Goal: Complete application form: Complete application form

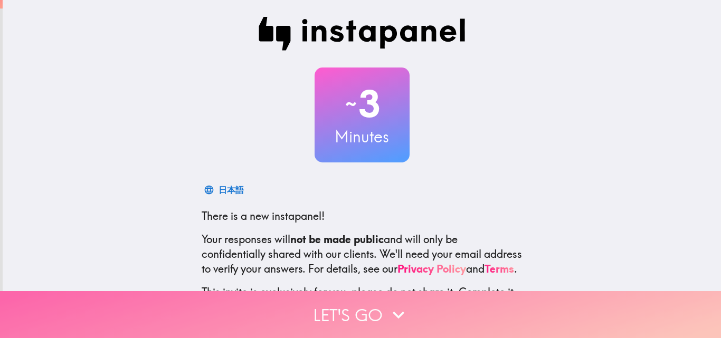
click at [354, 314] on button "Let's go" at bounding box center [360, 314] width 721 height 47
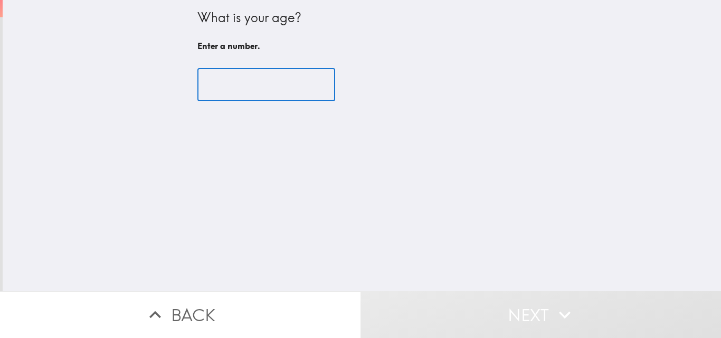
click at [267, 90] on input "number" at bounding box center [266, 85] width 138 height 33
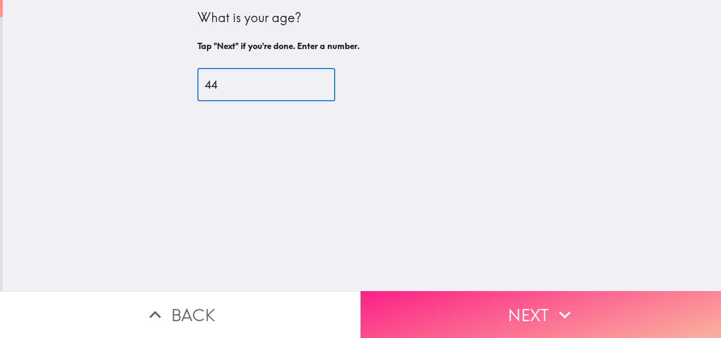
type input "44"
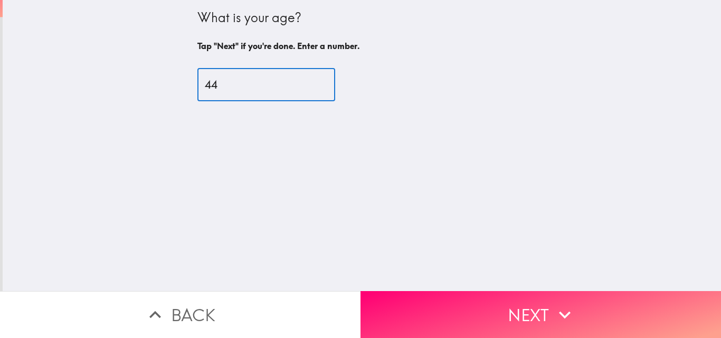
click at [471, 310] on button "Next" at bounding box center [540, 314] width 360 height 47
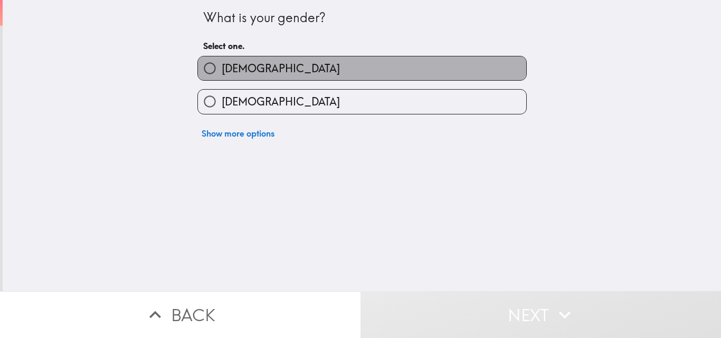
click at [350, 62] on label "[DEMOGRAPHIC_DATA]" at bounding box center [362, 68] width 328 height 24
click at [222, 62] on input "[DEMOGRAPHIC_DATA]" at bounding box center [210, 68] width 24 height 24
radio input "true"
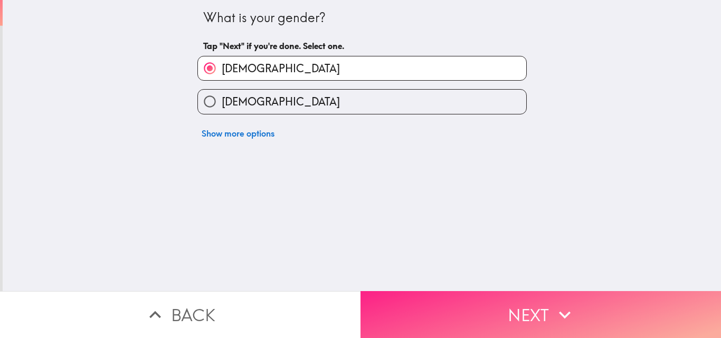
click at [465, 292] on button "Next" at bounding box center [540, 314] width 360 height 47
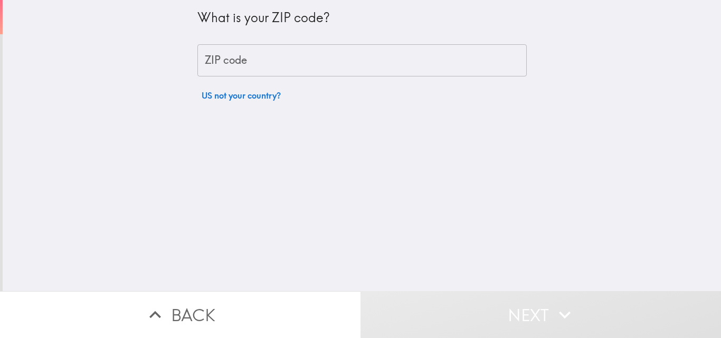
click at [374, 64] on input "ZIP code" at bounding box center [361, 60] width 329 height 33
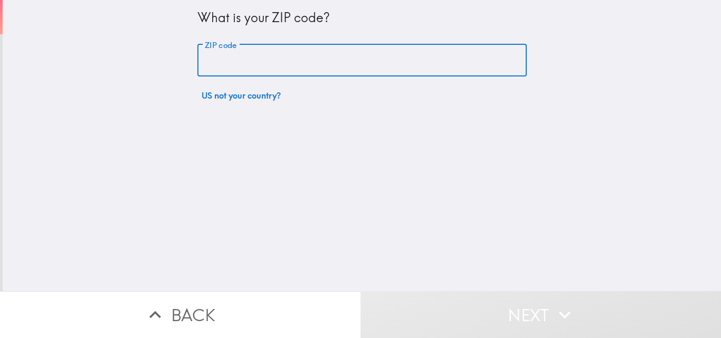
type input "77077"
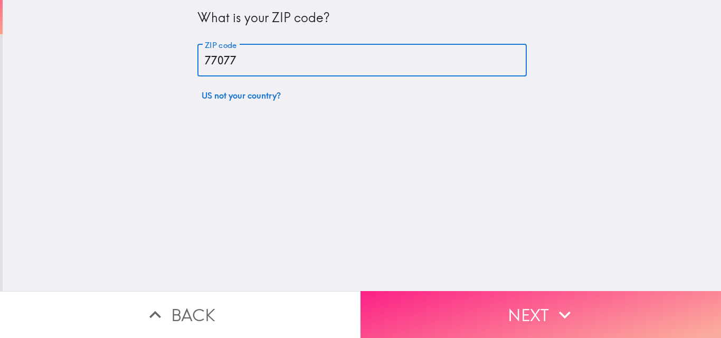
click at [434, 295] on button "Next" at bounding box center [540, 314] width 360 height 47
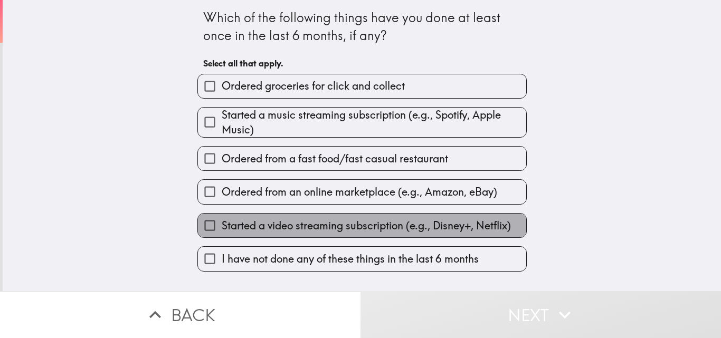
click at [325, 214] on label "Started a video streaming subscription (e.g., Disney+, Netflix)" at bounding box center [362, 226] width 328 height 24
click at [222, 214] on input "Started a video streaming subscription (e.g., Disney+, Netflix)" at bounding box center [210, 226] width 24 height 24
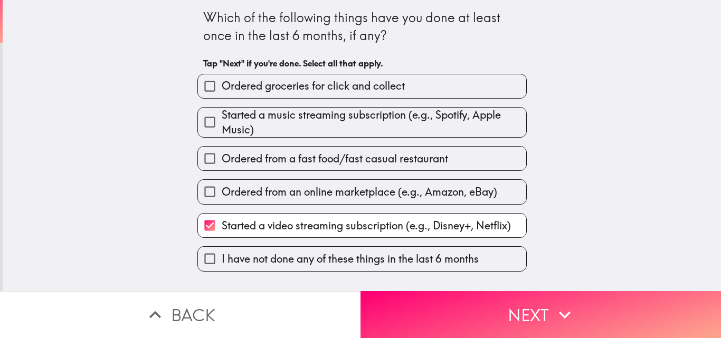
click at [364, 220] on span "Started a video streaming subscription (e.g., Disney+, Netflix)" at bounding box center [366, 225] width 289 height 15
click at [222, 220] on input "Started a video streaming subscription (e.g., Disney+, Netflix)" at bounding box center [210, 226] width 24 height 24
checkbox input "false"
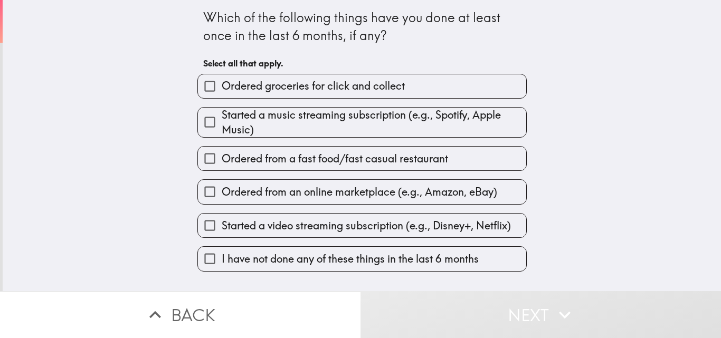
click at [309, 163] on span "Ordered from a fast food/fast casual restaurant" at bounding box center [335, 158] width 226 height 15
click at [222, 163] on input "Ordered from a fast food/fast casual restaurant" at bounding box center [210, 159] width 24 height 24
checkbox input "true"
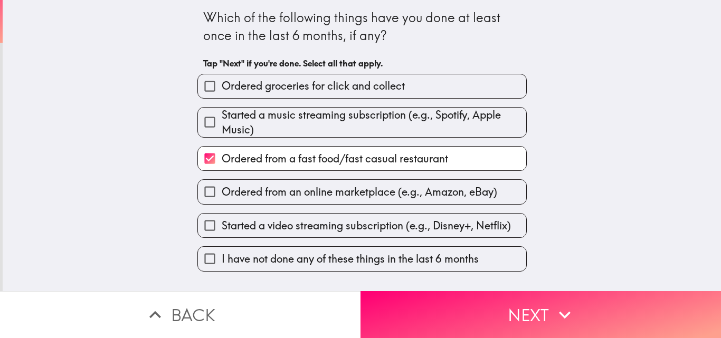
click at [353, 90] on span "Ordered groceries for click and collect" at bounding box center [313, 86] width 183 height 15
click at [222, 90] on input "Ordered groceries for click and collect" at bounding box center [210, 86] width 24 height 24
checkbox input "true"
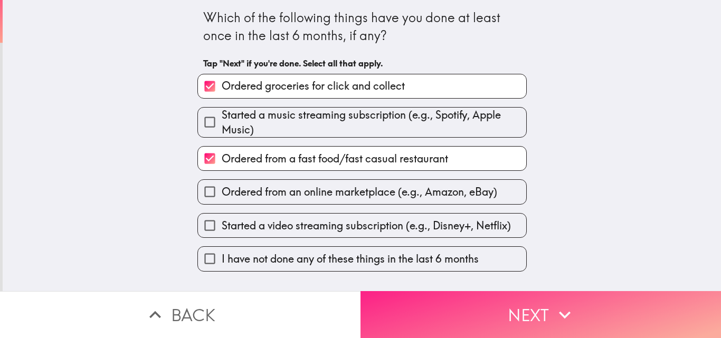
click at [404, 307] on button "Next" at bounding box center [540, 314] width 360 height 47
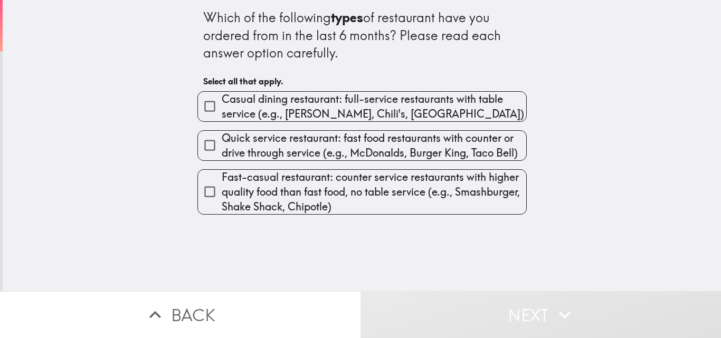
click at [346, 134] on span "Quick service restaurant: fast food restaurants with counter or drive through s…" at bounding box center [374, 146] width 304 height 30
click at [222, 134] on input "Quick service restaurant: fast food restaurants with counter or drive through s…" at bounding box center [210, 146] width 24 height 24
checkbox input "true"
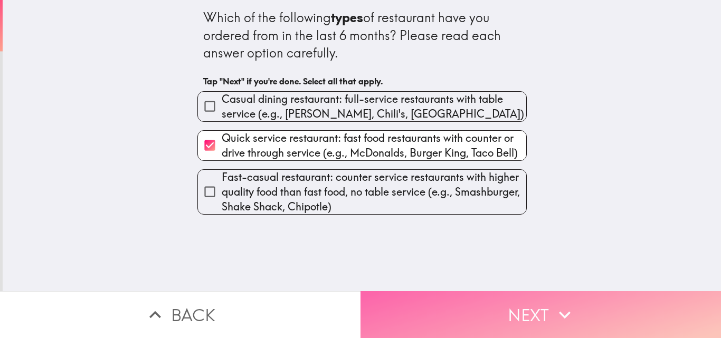
click at [456, 307] on button "Next" at bounding box center [540, 314] width 360 height 47
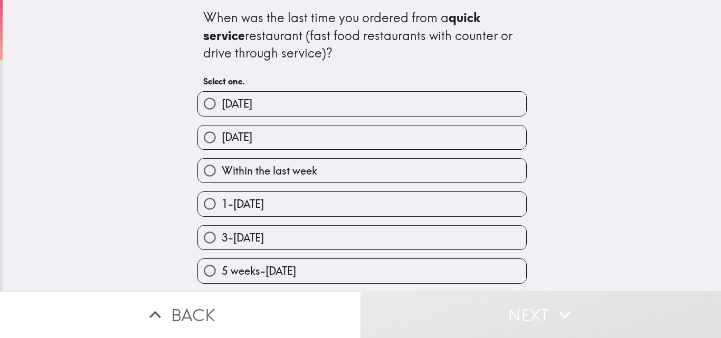
click at [341, 169] on label "Within the last week" at bounding box center [362, 171] width 328 height 24
click at [222, 169] on input "Within the last week" at bounding box center [210, 171] width 24 height 24
radio input "true"
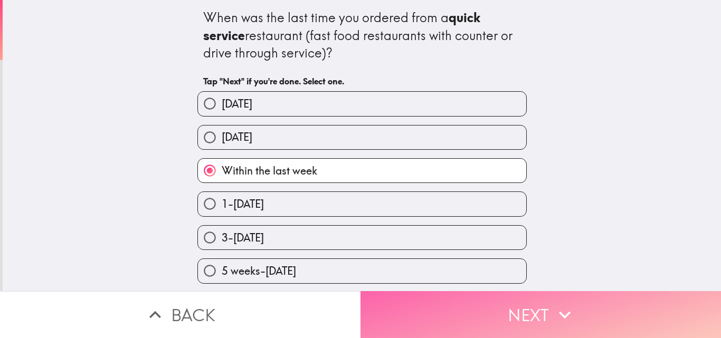
click at [465, 308] on button "Next" at bounding box center [540, 314] width 360 height 47
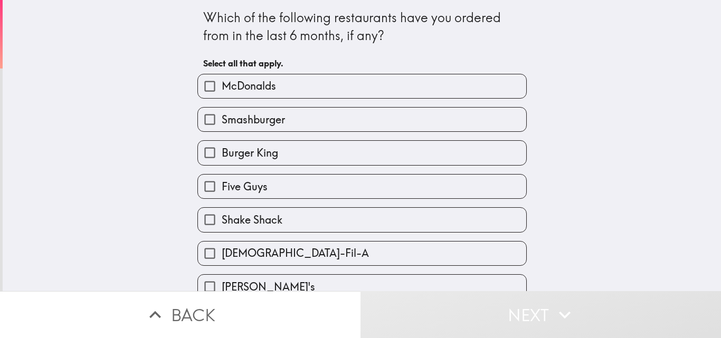
click at [355, 84] on label "McDonalds" at bounding box center [362, 86] width 328 height 24
click at [222, 84] on input "McDonalds" at bounding box center [210, 86] width 24 height 24
checkbox input "true"
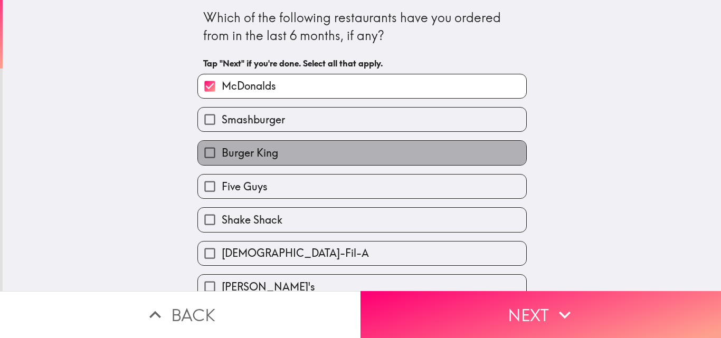
click at [394, 159] on label "Burger King" at bounding box center [362, 153] width 328 height 24
click at [222, 159] on input "Burger King" at bounding box center [210, 153] width 24 height 24
checkbox input "true"
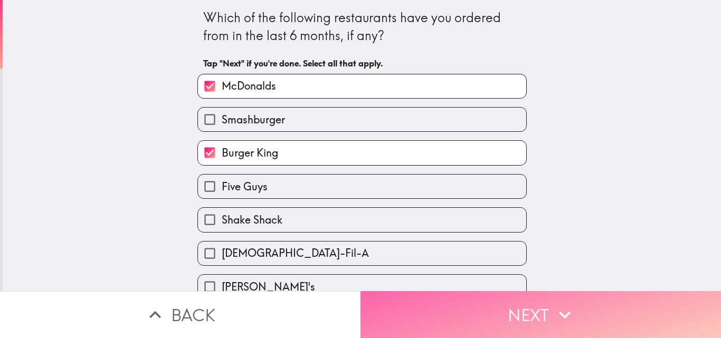
click at [483, 310] on button "Next" at bounding box center [540, 314] width 360 height 47
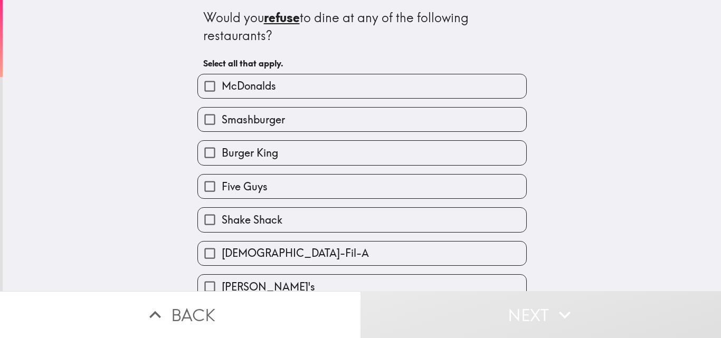
scroll to position [83, 0]
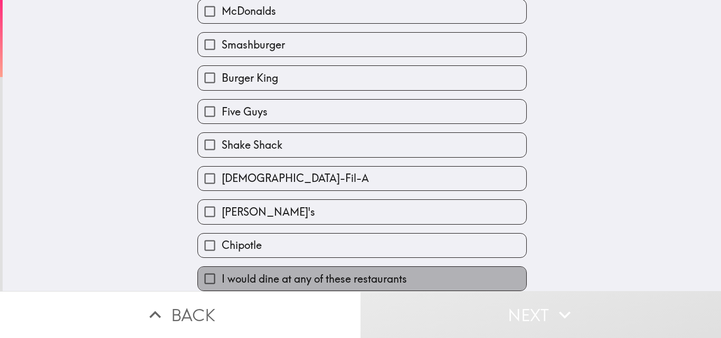
click at [357, 272] on span "I would dine at any of these restaurants" at bounding box center [314, 279] width 185 height 15
click at [222, 267] on input "I would dine at any of these restaurants" at bounding box center [210, 279] width 24 height 24
checkbox input "true"
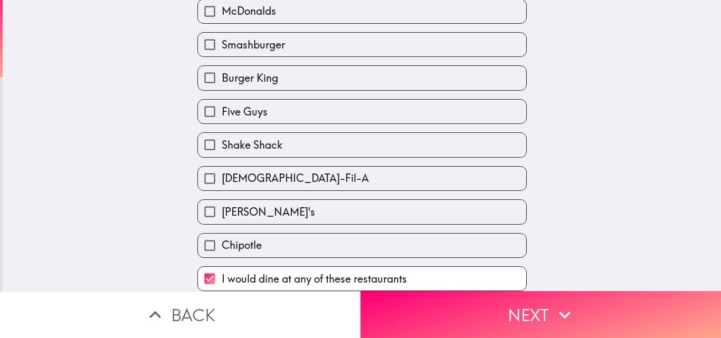
click at [479, 305] on button "Next" at bounding box center [540, 314] width 360 height 47
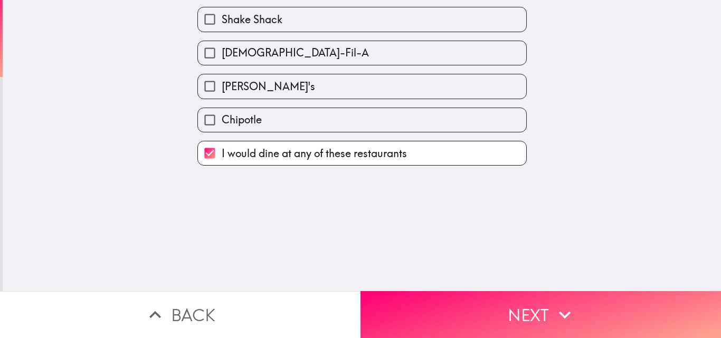
scroll to position [0, 0]
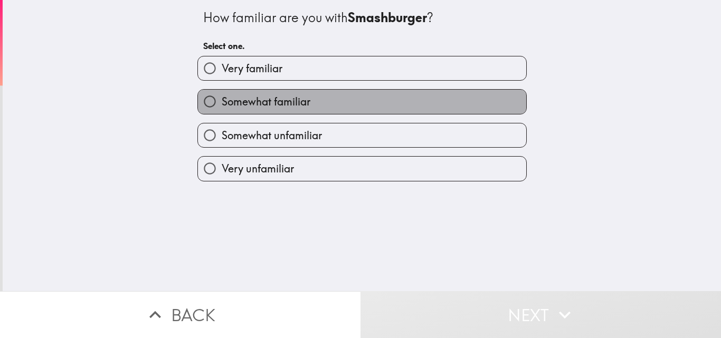
click at [356, 98] on label "Somewhat familiar" at bounding box center [362, 102] width 328 height 24
click at [222, 98] on input "Somewhat familiar" at bounding box center [210, 102] width 24 height 24
radio input "true"
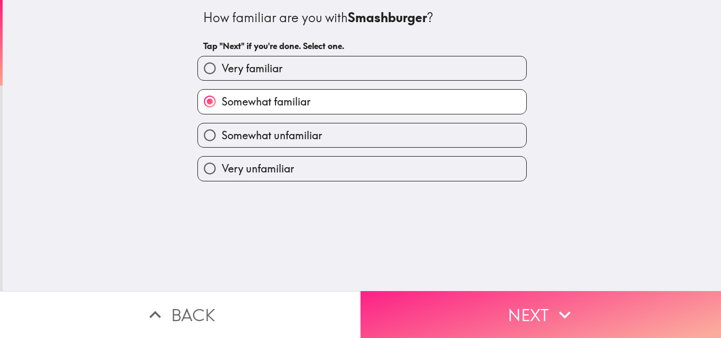
click at [478, 307] on button "Next" at bounding box center [540, 314] width 360 height 47
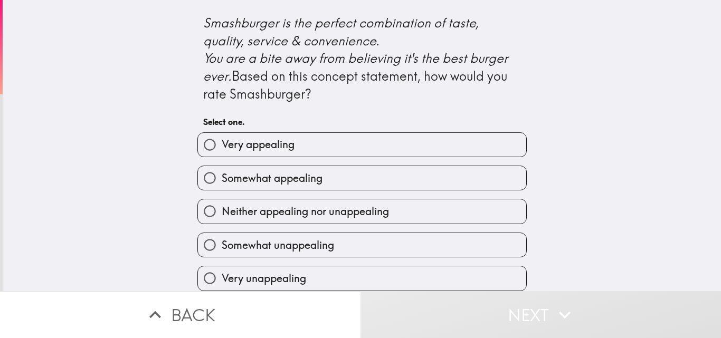
scroll to position [499, 0]
click at [345, 134] on label "Very appealing" at bounding box center [362, 145] width 328 height 24
click at [222, 134] on input "Very appealing" at bounding box center [210, 145] width 24 height 24
radio input "true"
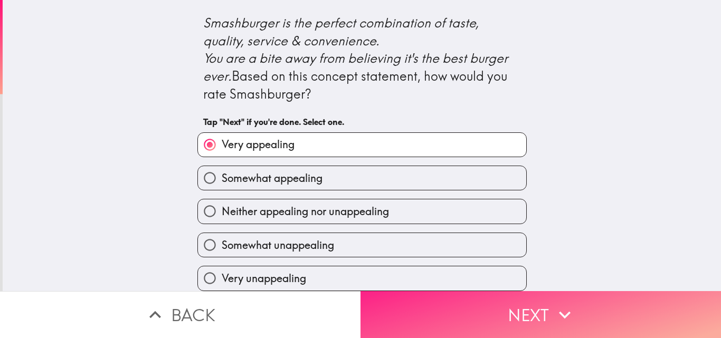
click at [469, 322] on button "Next" at bounding box center [540, 314] width 360 height 47
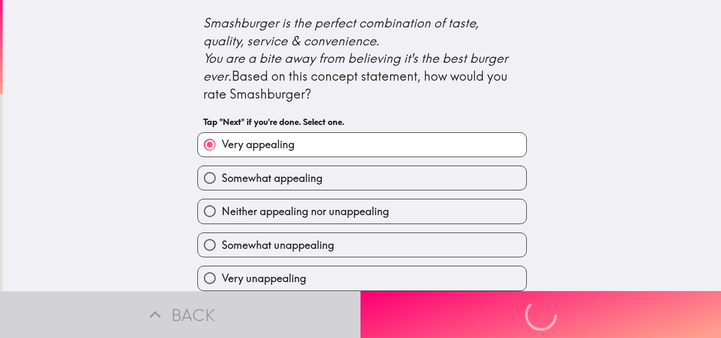
scroll to position [0, 0]
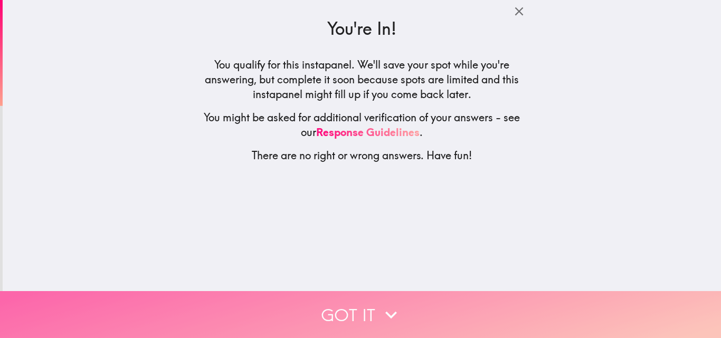
click at [379, 303] on icon "button" at bounding box center [390, 314] width 23 height 23
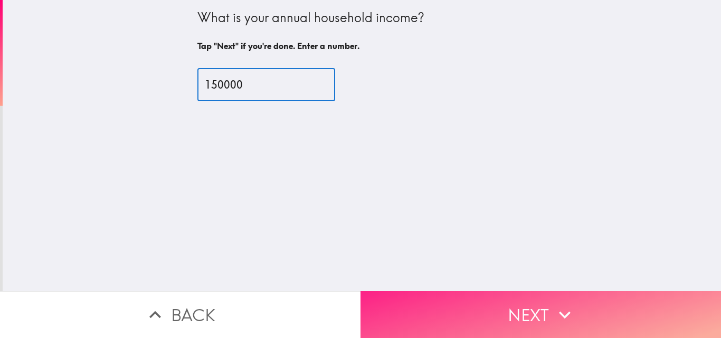
type input "150000"
click at [495, 310] on button "Next" at bounding box center [540, 314] width 360 height 47
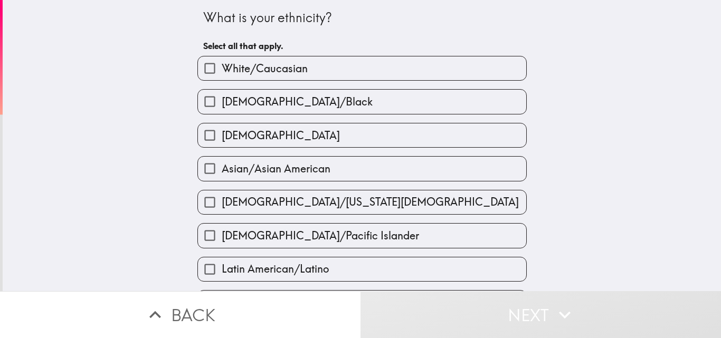
click at [370, 102] on label "[DEMOGRAPHIC_DATA]/Black" at bounding box center [362, 102] width 328 height 24
click at [222, 102] on input "[DEMOGRAPHIC_DATA]/Black" at bounding box center [210, 102] width 24 height 24
checkbox input "true"
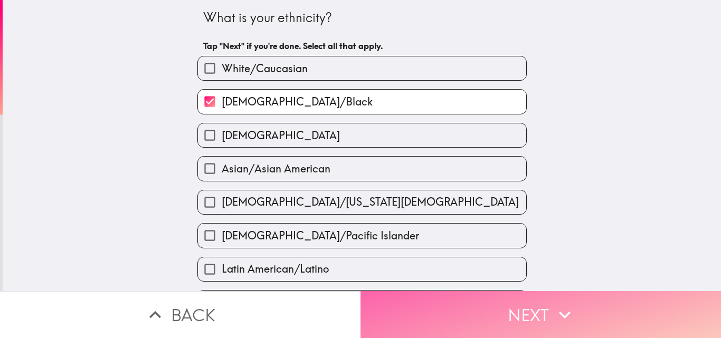
click at [456, 308] on button "Next" at bounding box center [540, 314] width 360 height 47
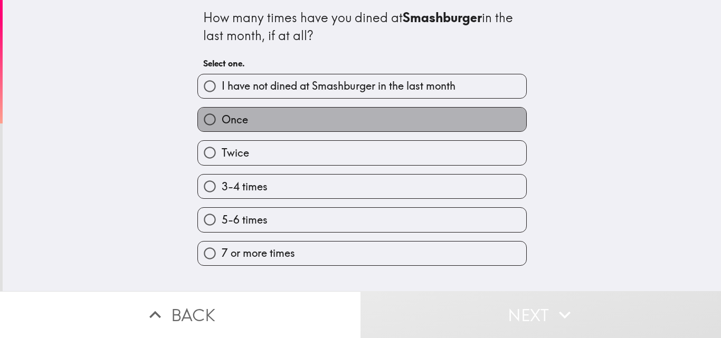
click at [373, 120] on label "Once" at bounding box center [362, 120] width 328 height 24
click at [222, 120] on input "Once" at bounding box center [210, 120] width 24 height 24
radio input "true"
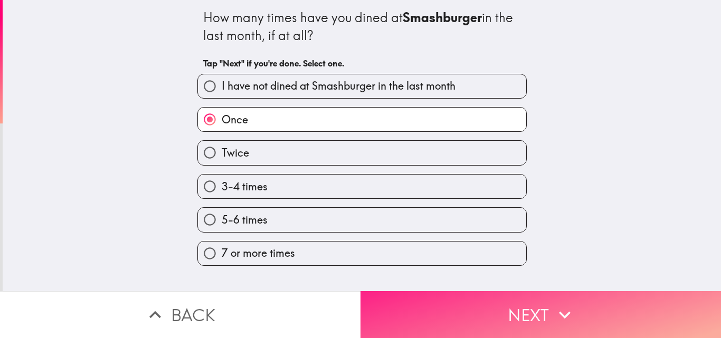
click at [488, 300] on button "Next" at bounding box center [540, 314] width 360 height 47
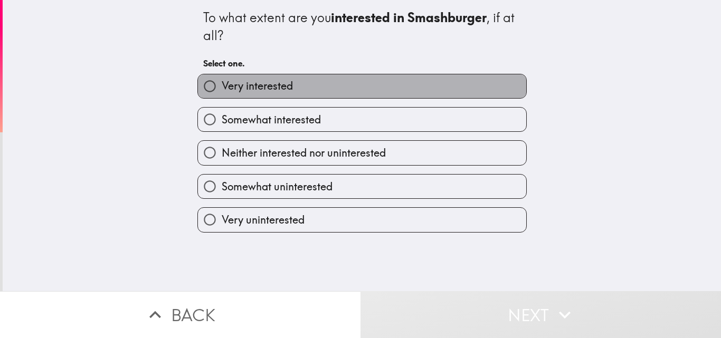
click at [377, 84] on label "Very interested" at bounding box center [362, 86] width 328 height 24
click at [222, 84] on input "Very interested" at bounding box center [210, 86] width 24 height 24
radio input "true"
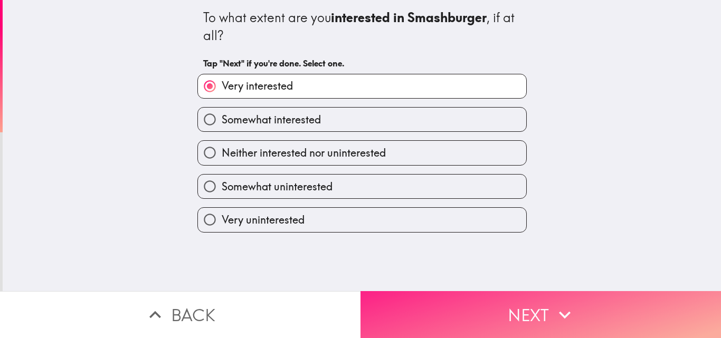
click at [475, 307] on button "Next" at bounding box center [540, 314] width 360 height 47
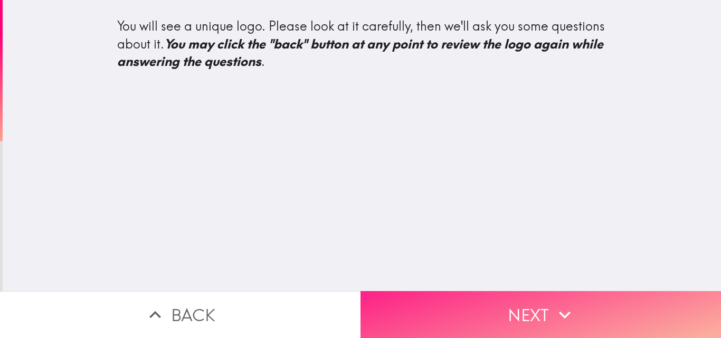
click at [492, 291] on button "Next" at bounding box center [540, 314] width 360 height 47
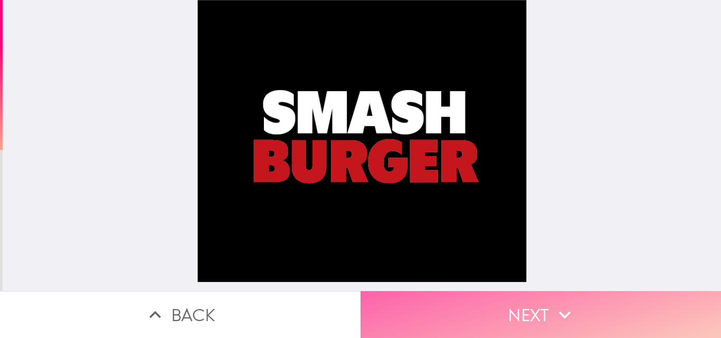
click at [484, 300] on button "Next" at bounding box center [540, 314] width 360 height 47
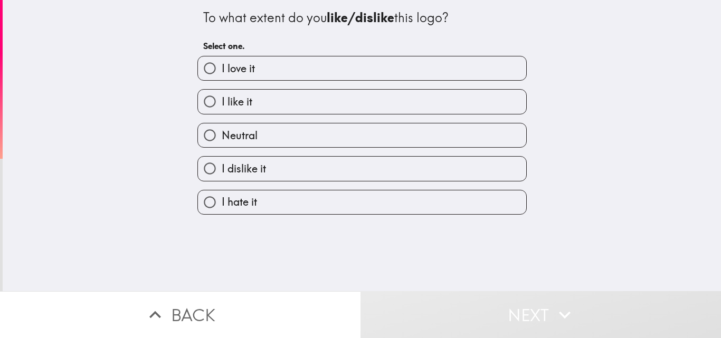
click at [360, 63] on label "I love it" at bounding box center [362, 68] width 328 height 24
click at [222, 63] on input "I love it" at bounding box center [210, 68] width 24 height 24
radio input "true"
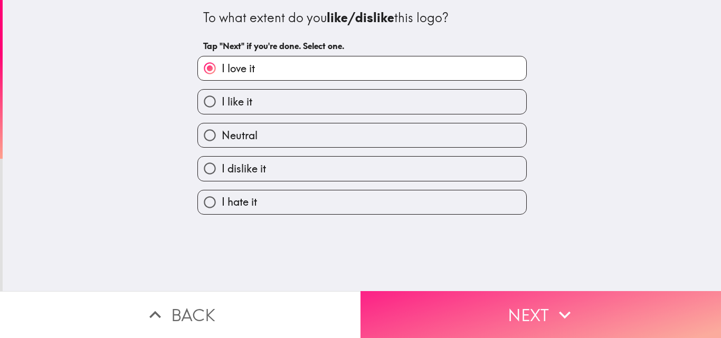
click at [512, 311] on button "Next" at bounding box center [540, 314] width 360 height 47
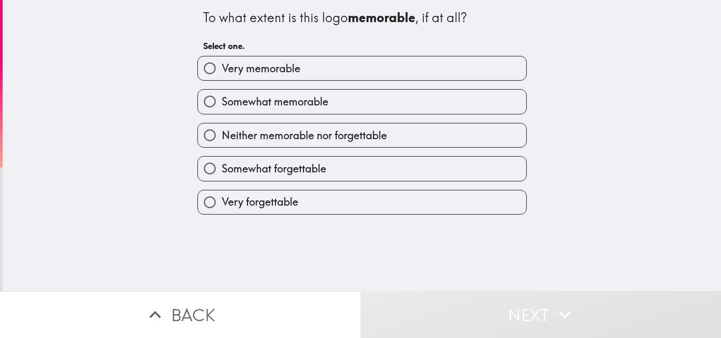
click at [376, 65] on label "Very memorable" at bounding box center [362, 68] width 328 height 24
click at [222, 65] on input "Very memorable" at bounding box center [210, 68] width 24 height 24
radio input "true"
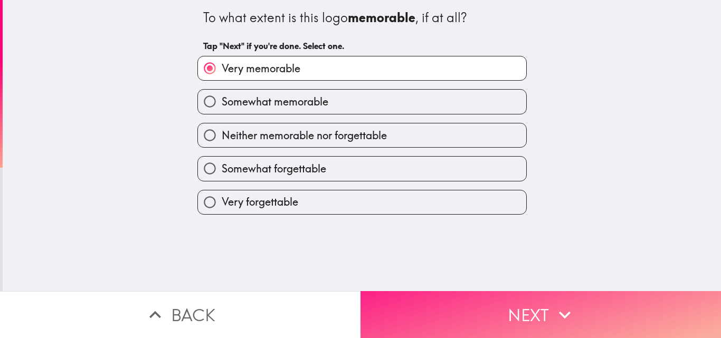
click at [494, 296] on button "Next" at bounding box center [540, 314] width 360 height 47
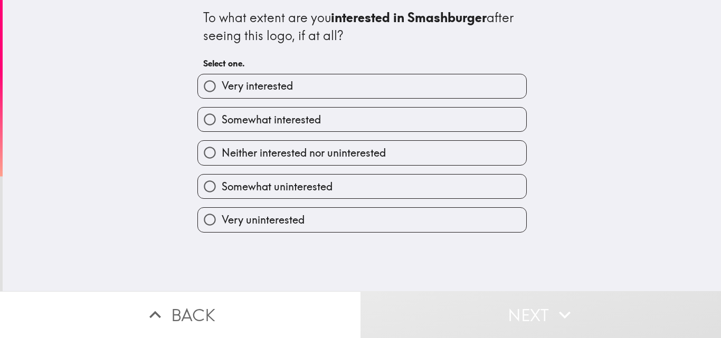
click at [412, 88] on label "Very interested" at bounding box center [362, 86] width 328 height 24
click at [222, 88] on input "Very interested" at bounding box center [210, 86] width 24 height 24
radio input "true"
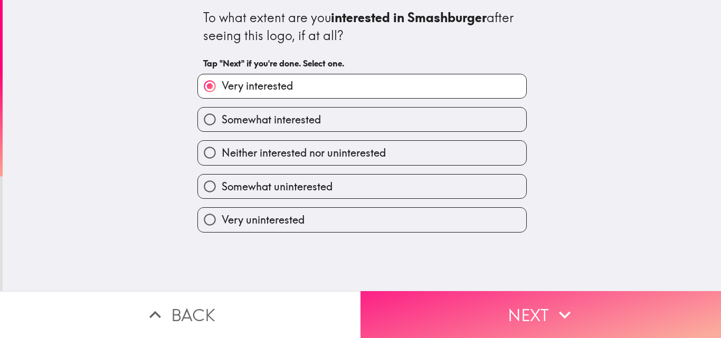
click at [486, 314] on button "Next" at bounding box center [540, 314] width 360 height 47
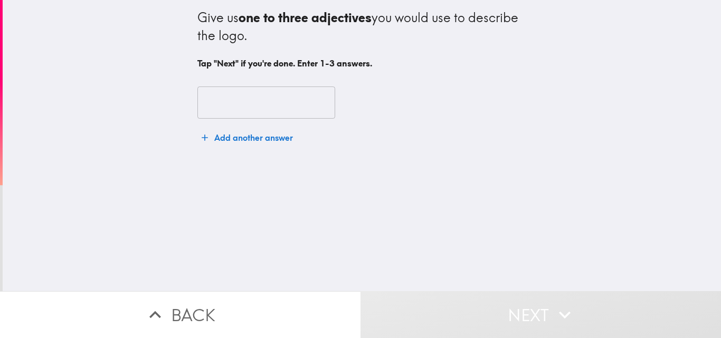
click at [286, 112] on input "text" at bounding box center [266, 103] width 138 height 33
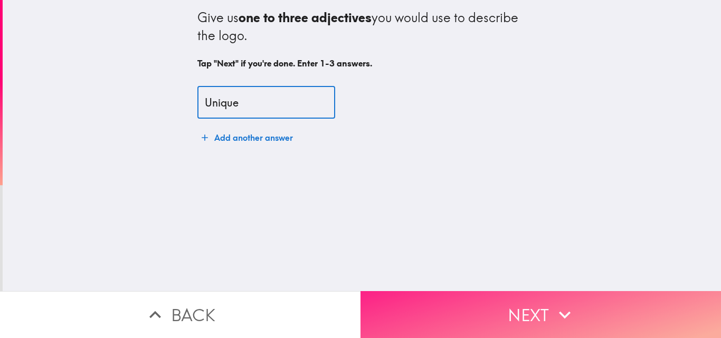
type input "Unique"
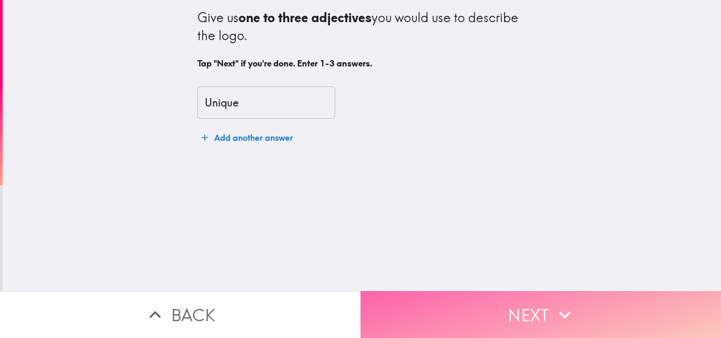
click at [525, 313] on button "Next" at bounding box center [540, 314] width 360 height 47
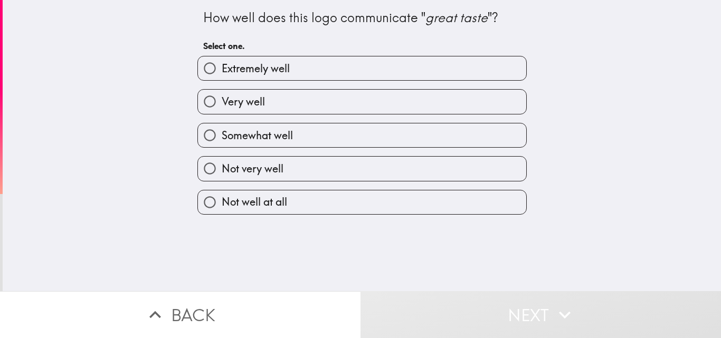
click at [367, 79] on label "Extremely well" at bounding box center [362, 68] width 328 height 24
click at [222, 79] on input "Extremely well" at bounding box center [210, 68] width 24 height 24
radio input "true"
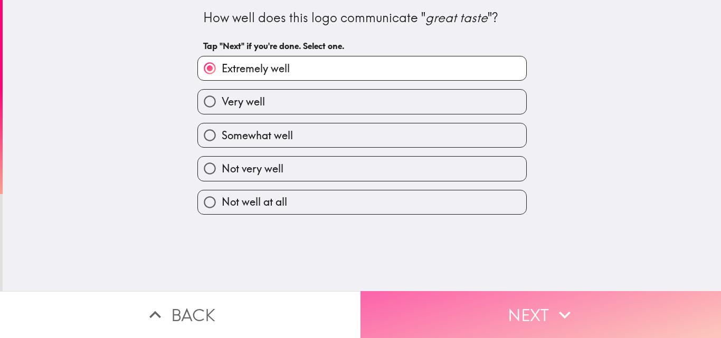
click at [505, 307] on button "Next" at bounding box center [540, 314] width 360 height 47
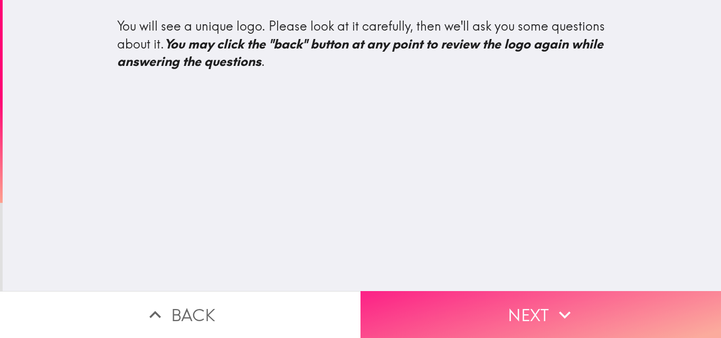
click at [488, 313] on button "Next" at bounding box center [540, 314] width 360 height 47
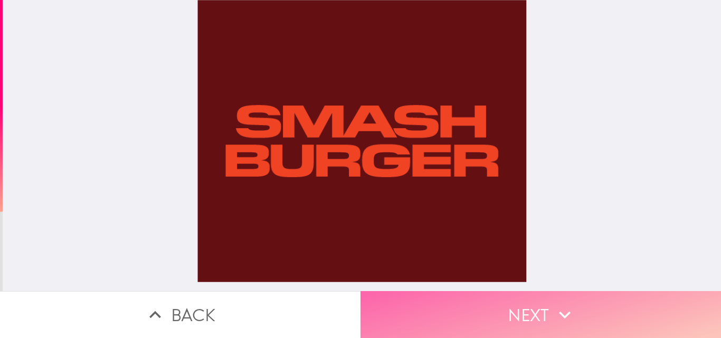
click at [516, 314] on button "Next" at bounding box center [540, 314] width 360 height 47
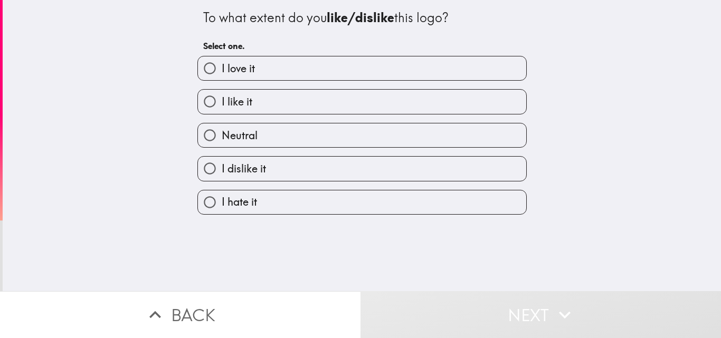
click at [351, 69] on label "I love it" at bounding box center [362, 68] width 328 height 24
click at [222, 69] on input "I love it" at bounding box center [210, 68] width 24 height 24
radio input "true"
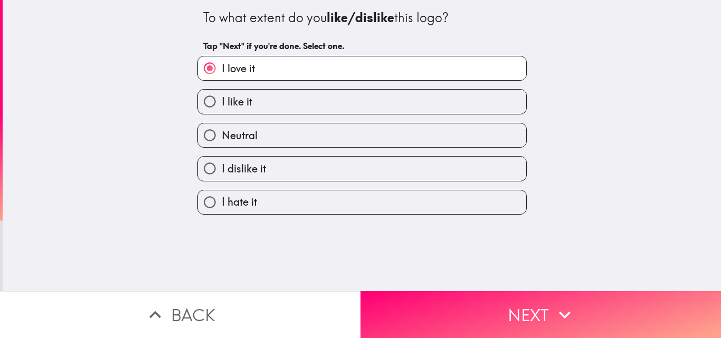
click at [444, 301] on button "Next" at bounding box center [540, 314] width 360 height 47
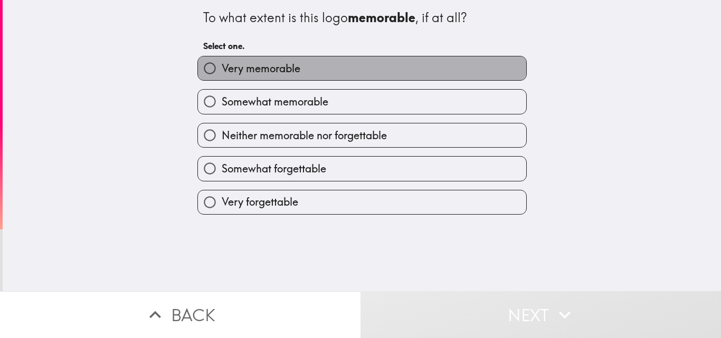
click at [392, 64] on label "Very memorable" at bounding box center [362, 68] width 328 height 24
click at [222, 64] on input "Very memorable" at bounding box center [210, 68] width 24 height 24
radio input "true"
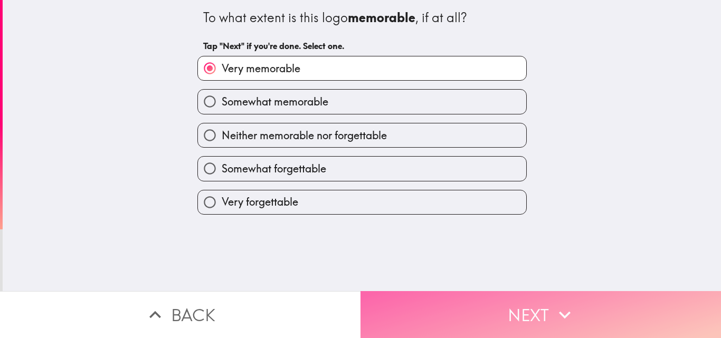
click at [467, 303] on button "Next" at bounding box center [540, 314] width 360 height 47
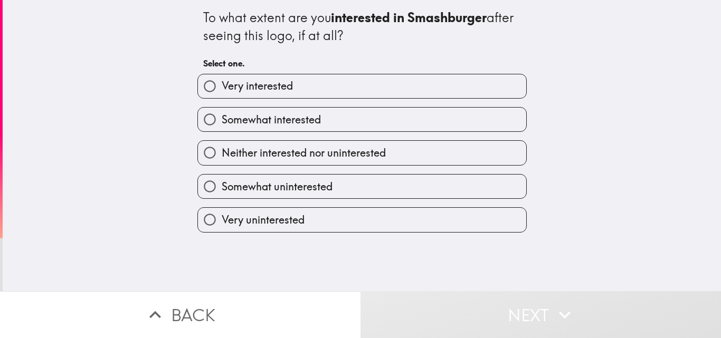
click at [392, 81] on label "Very interested" at bounding box center [362, 86] width 328 height 24
click at [222, 81] on input "Very interested" at bounding box center [210, 86] width 24 height 24
radio input "true"
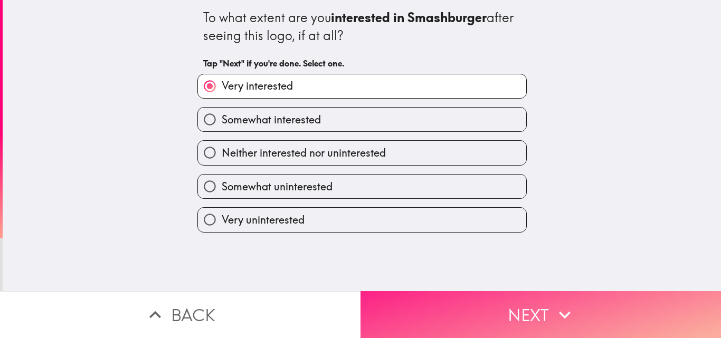
click at [465, 309] on button "Next" at bounding box center [540, 314] width 360 height 47
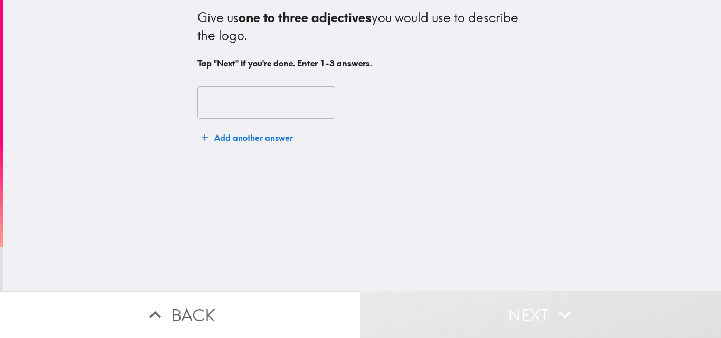
click at [267, 111] on input "text" at bounding box center [266, 103] width 138 height 33
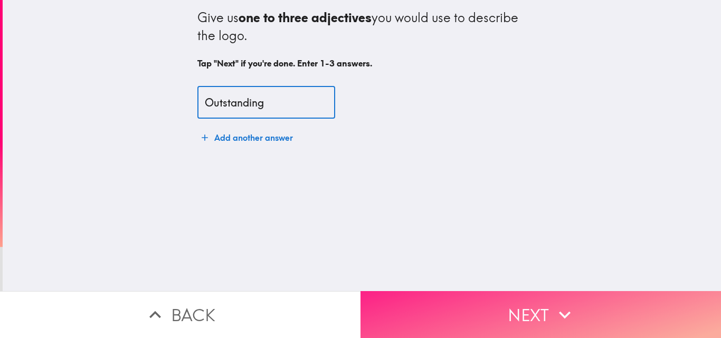
type input "Outstanding"
click at [489, 304] on button "Next" at bounding box center [540, 314] width 360 height 47
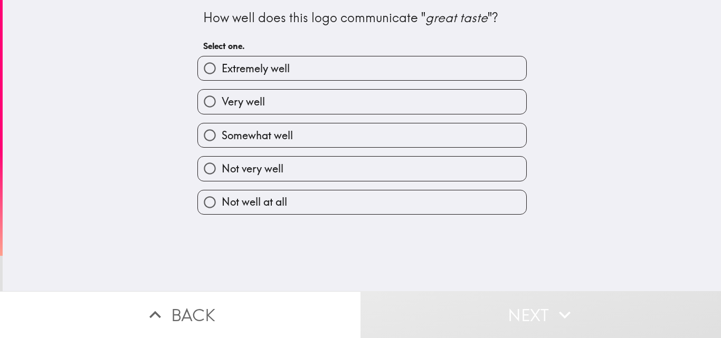
click at [353, 59] on label "Extremely well" at bounding box center [362, 68] width 328 height 24
click at [222, 59] on input "Extremely well" at bounding box center [210, 68] width 24 height 24
radio input "true"
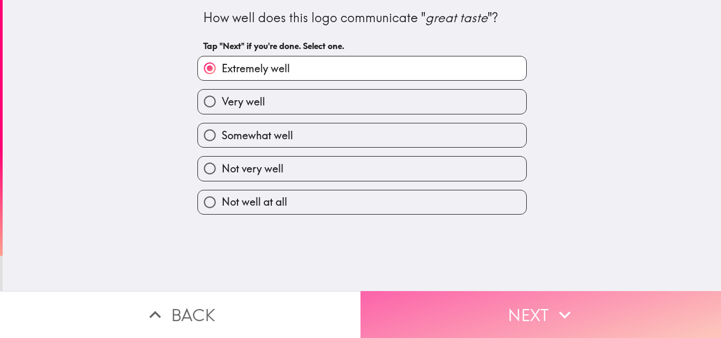
click at [500, 302] on button "Next" at bounding box center [540, 314] width 360 height 47
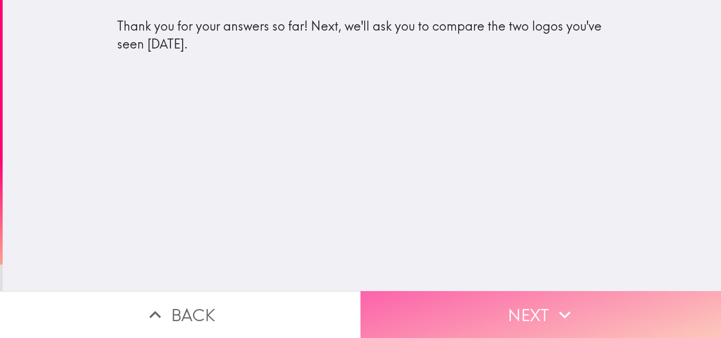
click at [432, 301] on button "Next" at bounding box center [540, 314] width 360 height 47
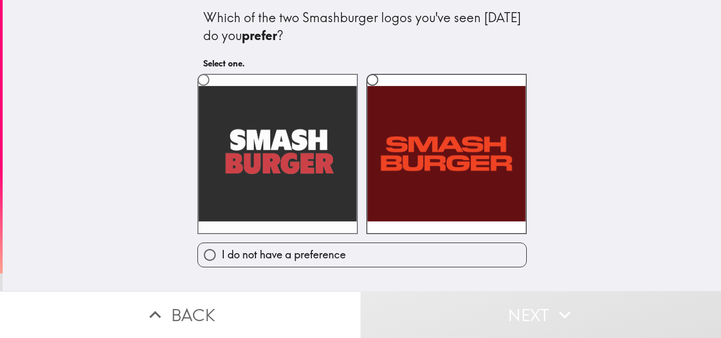
click at [297, 162] on label at bounding box center [277, 154] width 160 height 160
click at [215, 92] on input "radio" at bounding box center [204, 80] width 24 height 24
radio input "true"
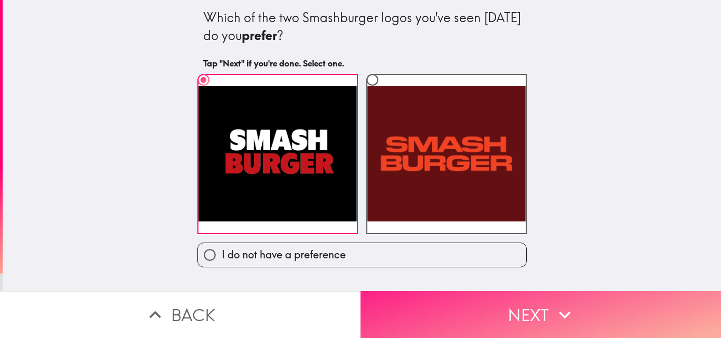
click at [478, 310] on button "Next" at bounding box center [540, 314] width 360 height 47
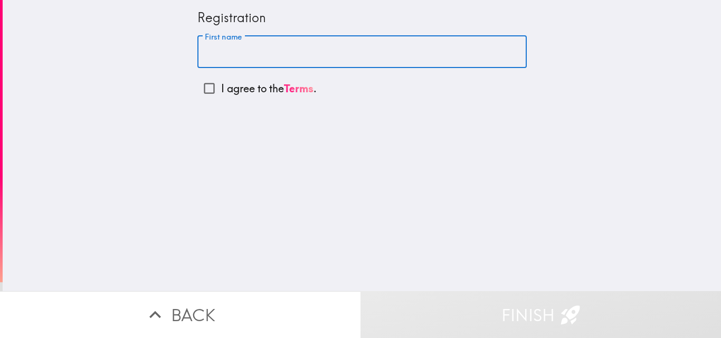
drag, startPoint x: 320, startPoint y: 62, endPoint x: 313, endPoint y: 68, distance: 9.7
click at [322, 62] on input "First name" at bounding box center [361, 52] width 329 height 33
type input "[PERSON_NAME]"
click at [204, 86] on input "I agree to the Terms ." at bounding box center [209, 89] width 24 height 24
checkbox input "true"
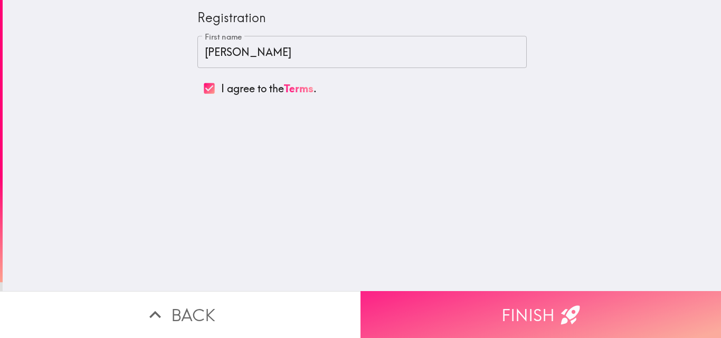
click at [471, 306] on button "Finish" at bounding box center [540, 314] width 360 height 47
